Goal: Find specific page/section: Find specific page/section

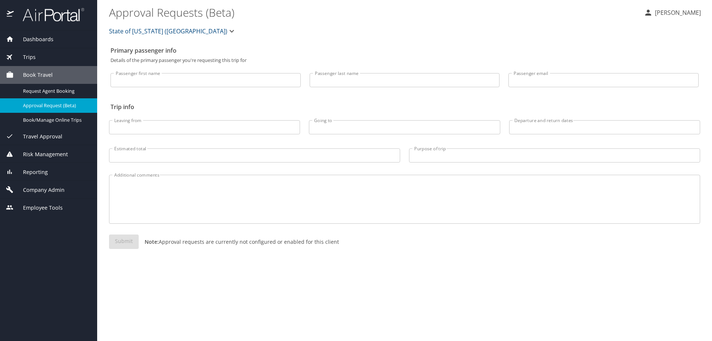
click at [42, 39] on span "Dashboards" at bounding box center [34, 39] width 40 height 8
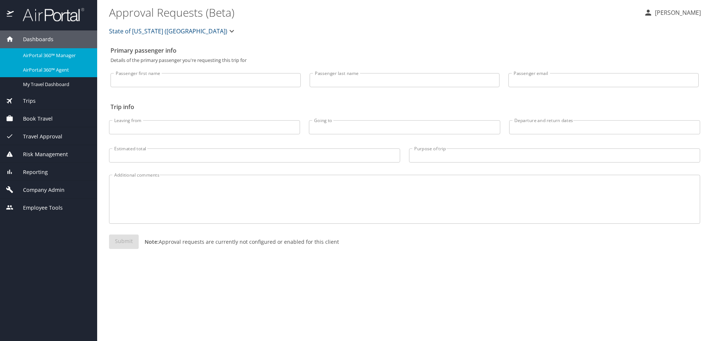
click at [47, 67] on span "AirPortal 360™ Agent" at bounding box center [55, 69] width 65 height 7
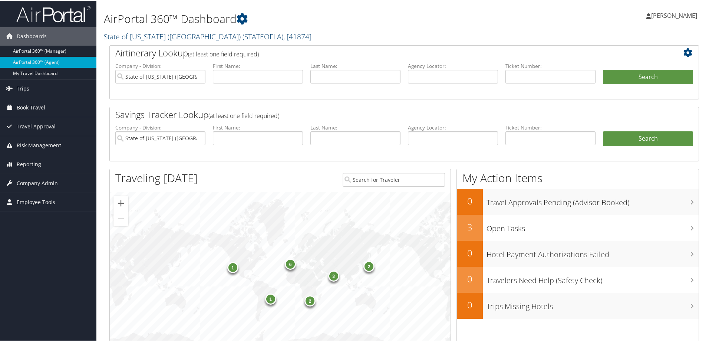
click at [283, 36] on span ", [ 41874 ]" at bounding box center [297, 36] width 28 height 10
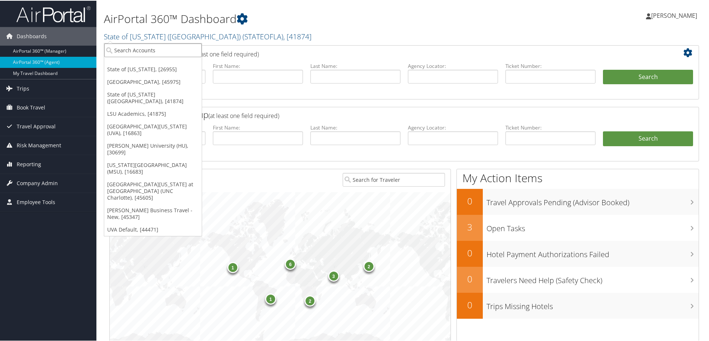
click at [172, 50] on input "search" at bounding box center [153, 50] width 98 height 14
type input "montevela"
drag, startPoint x: 164, startPoint y: 49, endPoint x: 82, endPoint y: 49, distance: 81.6
click at [82, 49] on div "Dashboards AirPortal 360™ (Manager) AirPortal 360™ (Agent) My Travel Dashboard …" at bounding box center [356, 272] width 712 height 545
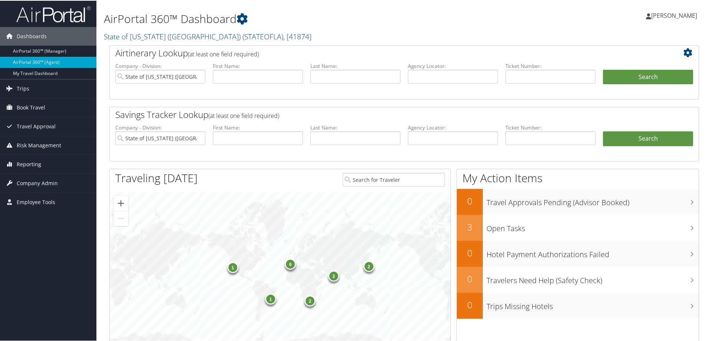
click at [283, 33] on span ", [ 41874 ]" at bounding box center [297, 36] width 28 height 10
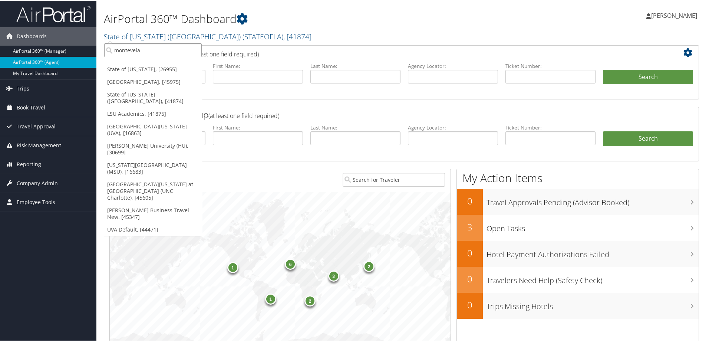
drag, startPoint x: 142, startPoint y: 50, endPoint x: 104, endPoint y: 60, distance: 39.0
click at [103, 56] on div "AirPortal 360™ Dashboard State of [US_STATE] ([GEOGRAPHIC_DATA]) ( STATEOFLA ) …" at bounding box center [403, 272] width 615 height 545
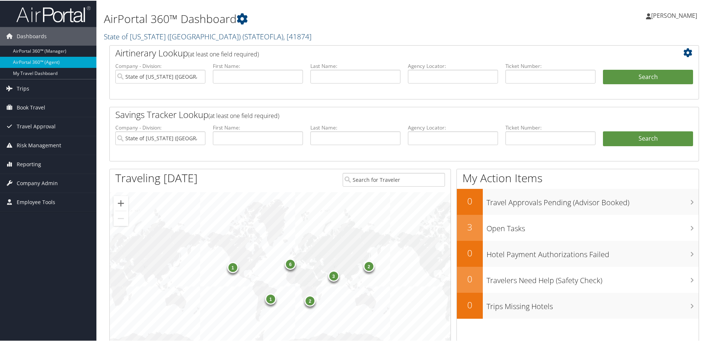
click at [242, 36] on span "( STATEOFLA )" at bounding box center [262, 36] width 41 height 10
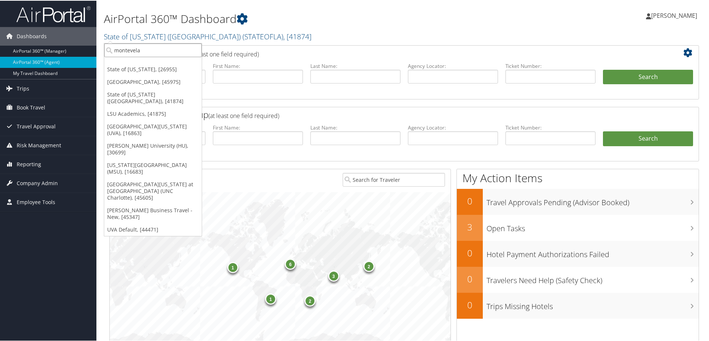
click at [114, 48] on input "montevela" at bounding box center [153, 50] width 98 height 14
type input "university of mon"
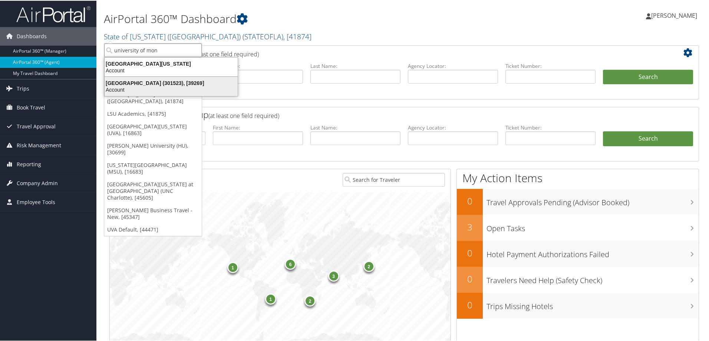
click at [159, 82] on div "[GEOGRAPHIC_DATA] (301523), [39269]" at bounding box center [171, 82] width 142 height 7
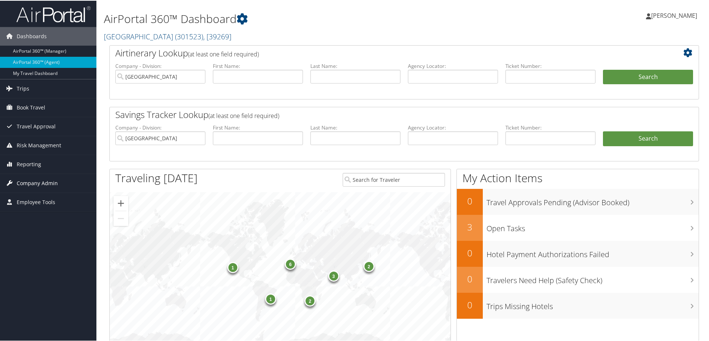
click at [40, 182] on span "Company Admin" at bounding box center [37, 182] width 41 height 19
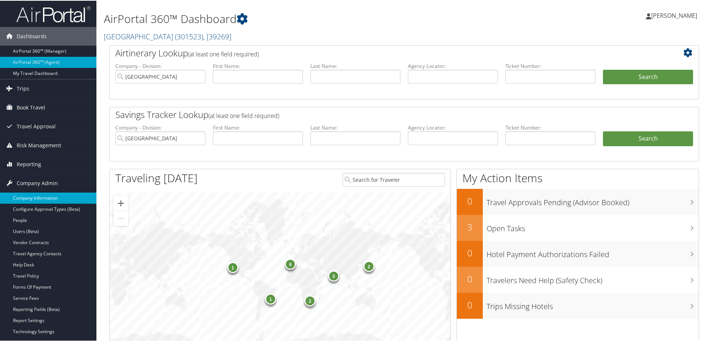
click at [56, 196] on link "Company Information" at bounding box center [48, 197] width 96 height 11
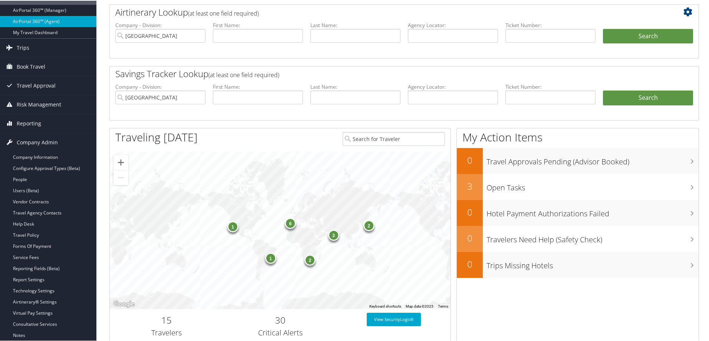
scroll to position [111, 0]
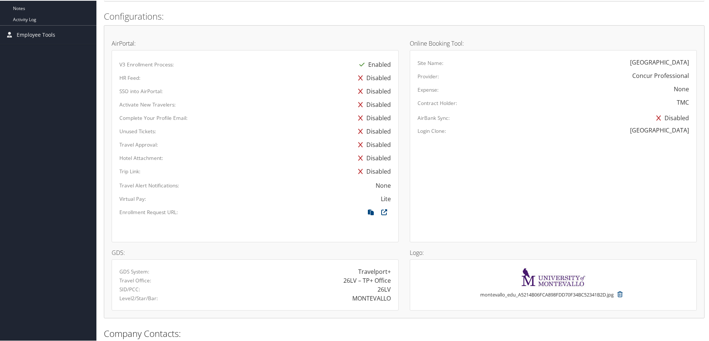
scroll to position [371, 0]
